Goal: Transaction & Acquisition: Book appointment/travel/reservation

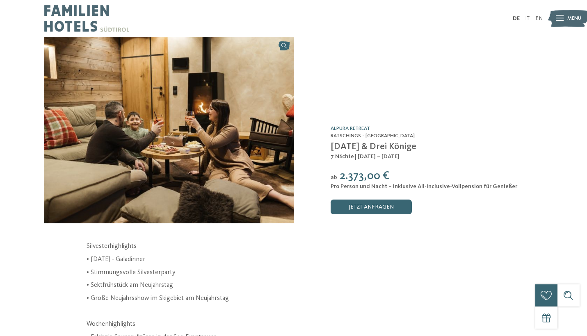
click at [568, 23] on div "Menü" at bounding box center [574, 18] width 14 height 18
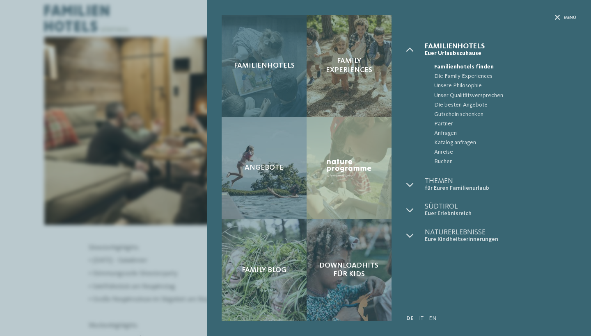
click at [278, 80] on div "Familienhotels" at bounding box center [263, 66] width 85 height 102
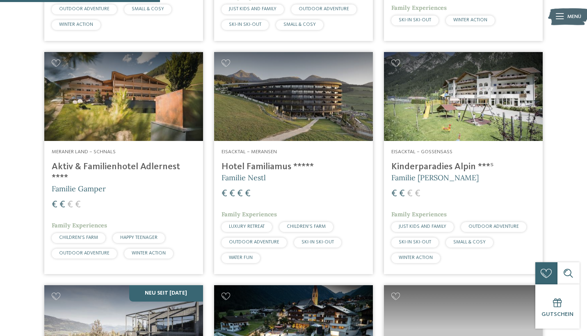
scroll to position [661, 0]
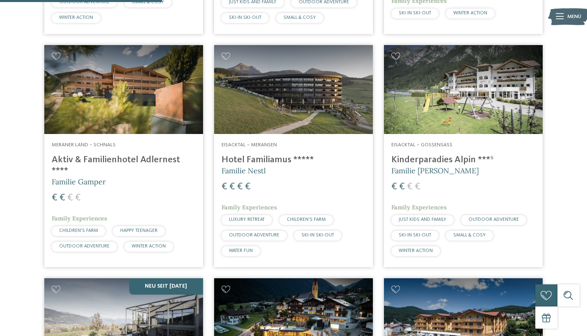
click at [272, 166] on h5 "Familie Nestl" at bounding box center [293, 171] width 144 height 10
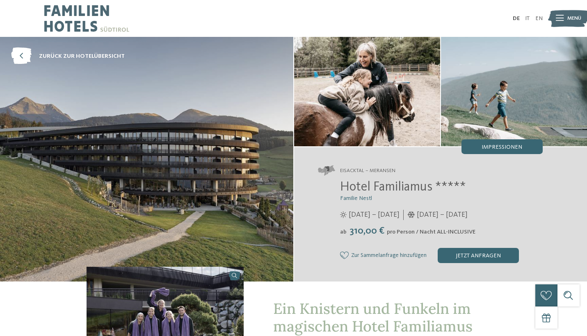
click at [562, 16] on icon at bounding box center [560, 19] width 8 height 6
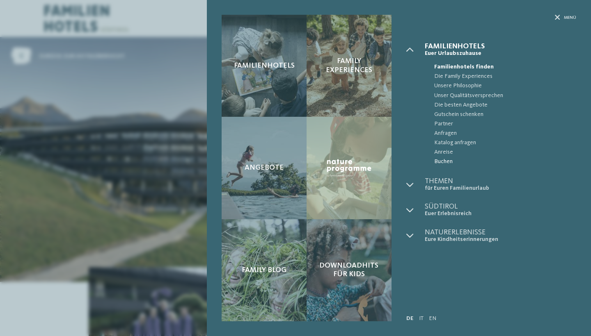
click at [445, 161] on span "Buchen" at bounding box center [505, 161] width 142 height 9
click at [150, 139] on div "Familienhotels Family Experiences Angebote" at bounding box center [295, 168] width 591 height 336
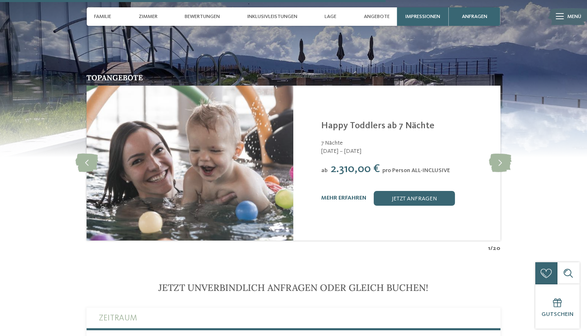
scroll to position [1738, 0]
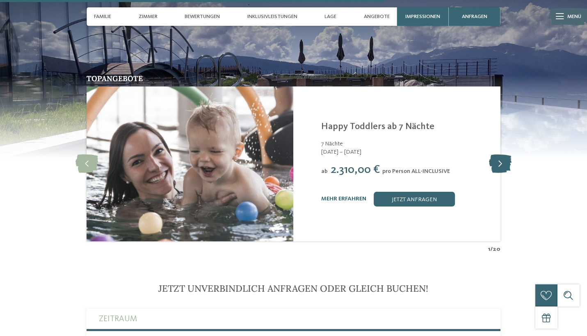
click at [498, 155] on icon at bounding box center [500, 164] width 23 height 18
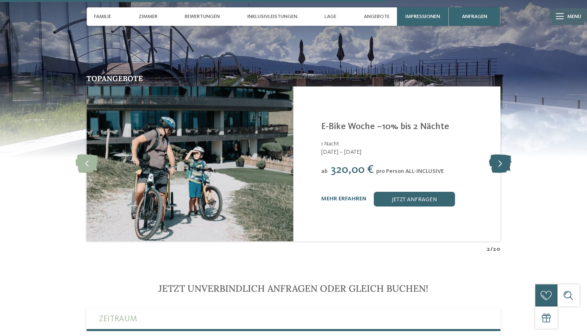
click at [498, 155] on icon at bounding box center [500, 164] width 23 height 18
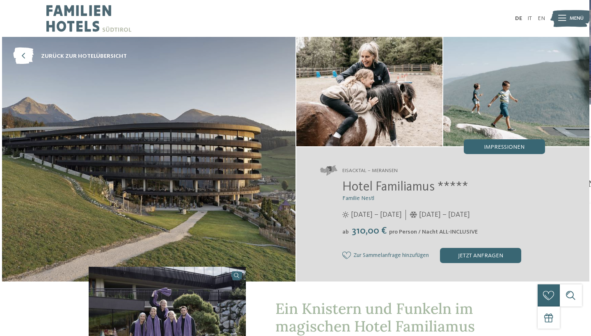
scroll to position [0, 0]
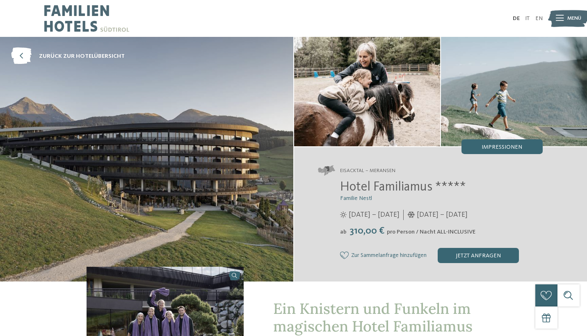
click at [570, 8] on div "DE IT EN" at bounding box center [293, 18] width 587 height 37
click at [562, 18] on icon at bounding box center [560, 19] width 8 height 6
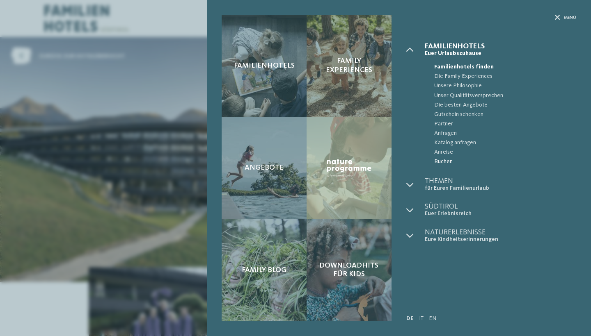
click at [449, 163] on span "Buchen" at bounding box center [505, 161] width 142 height 9
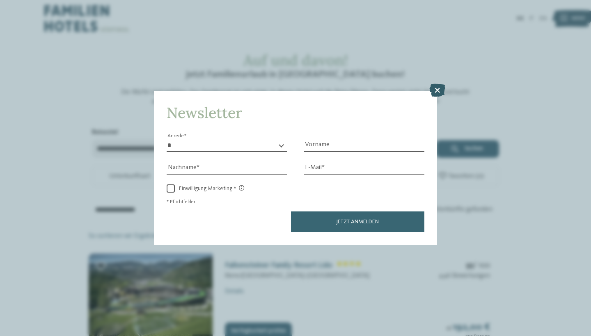
click at [436, 84] on icon at bounding box center [437, 90] width 16 height 13
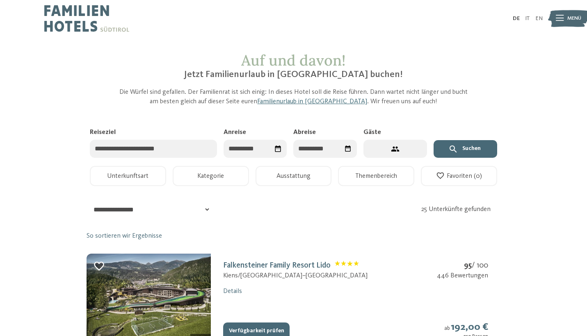
click at [184, 147] on input "Reiseziel" at bounding box center [153, 149] width 127 height 18
type input "**********"
click at [252, 146] on input "Anreise" at bounding box center [256, 149] width 64 height 18
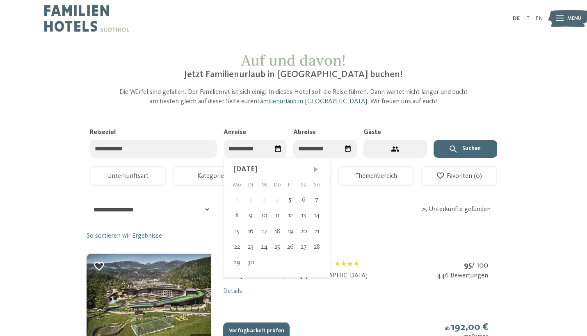
click at [314, 169] on span "Nächster Monat" at bounding box center [316, 169] width 8 height 8
click at [314, 169] on span "Nächster Monat" at bounding box center [315, 169] width 8 height 8
click at [236, 262] on div "29" at bounding box center [237, 263] width 14 height 16
type input "**********"
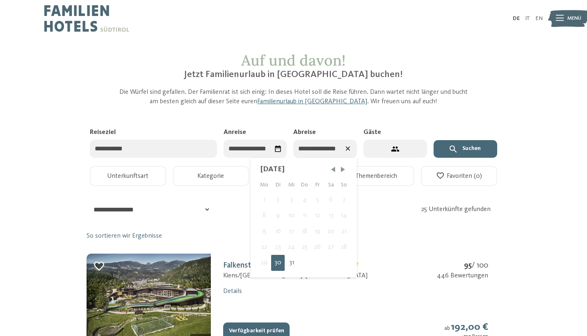
click at [334, 146] on input "**********" at bounding box center [325, 149] width 64 height 18
click at [342, 171] on span "Nächster Monat" at bounding box center [343, 169] width 8 height 8
click at [334, 198] on div "3" at bounding box center [331, 200] width 14 height 16
type input "**********"
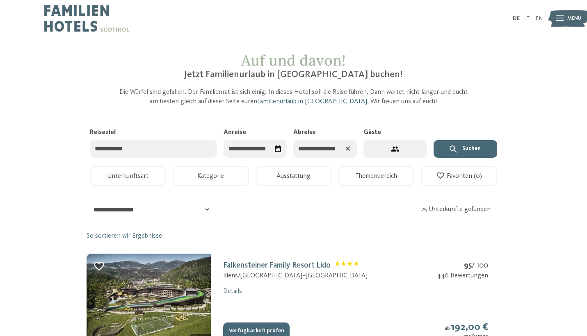
click at [401, 147] on button "2 Gäste – 1 Zimmer" at bounding box center [395, 149] width 64 height 18
select select "*"
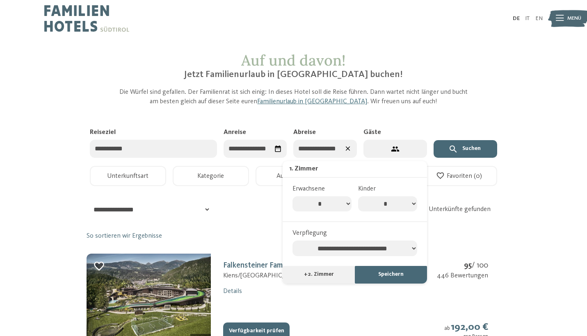
select select "*"
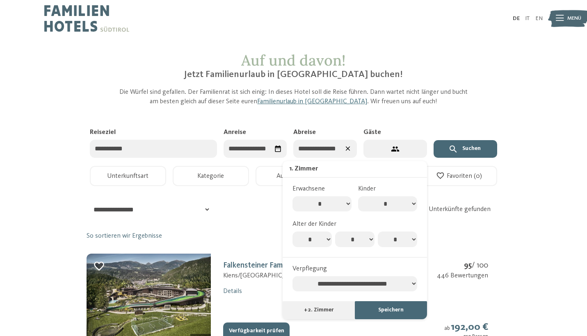
click at [375, 301] on button "Speichern" at bounding box center [391, 310] width 72 height 18
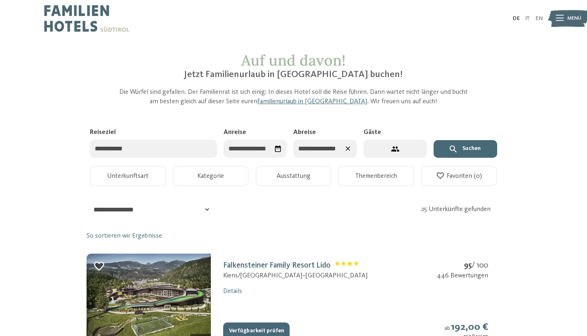
click at [457, 149] on icon "submit" at bounding box center [453, 149] width 10 height 10
